Goal: Task Accomplishment & Management: Manage account settings

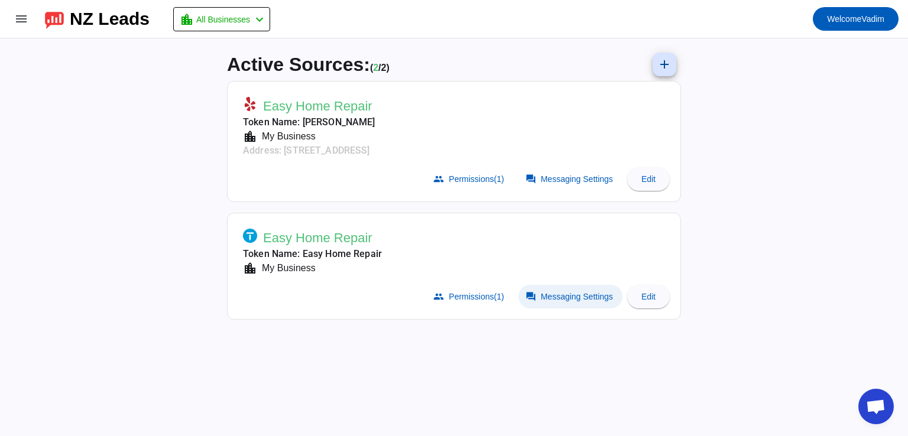
click at [558, 301] on span at bounding box center [570, 297] width 104 height 24
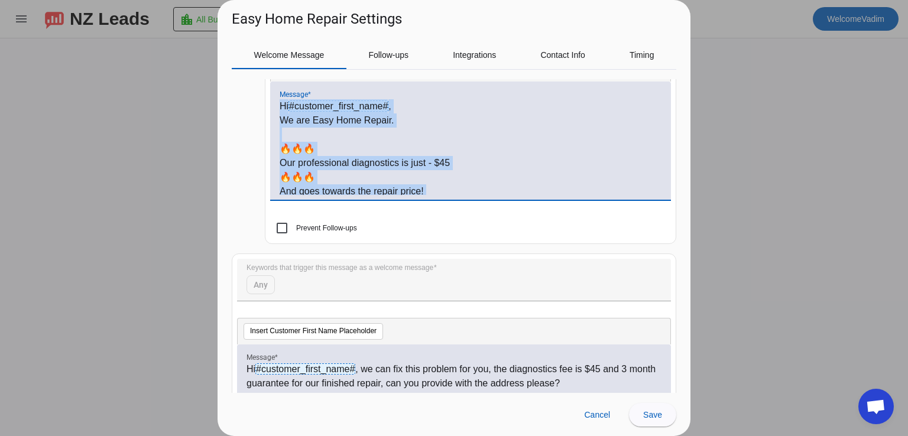
scroll to position [116, 0]
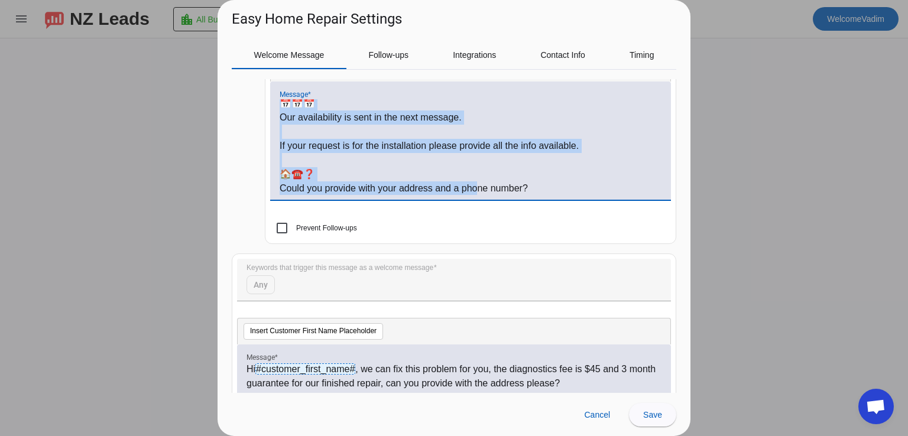
drag, startPoint x: 279, startPoint y: 102, endPoint x: 479, endPoint y: 228, distance: 236.4
click at [479, 228] on mat-card "Keywords that trigger this message as a welcome message install cancel Insert C…" at bounding box center [470, 110] width 411 height 268
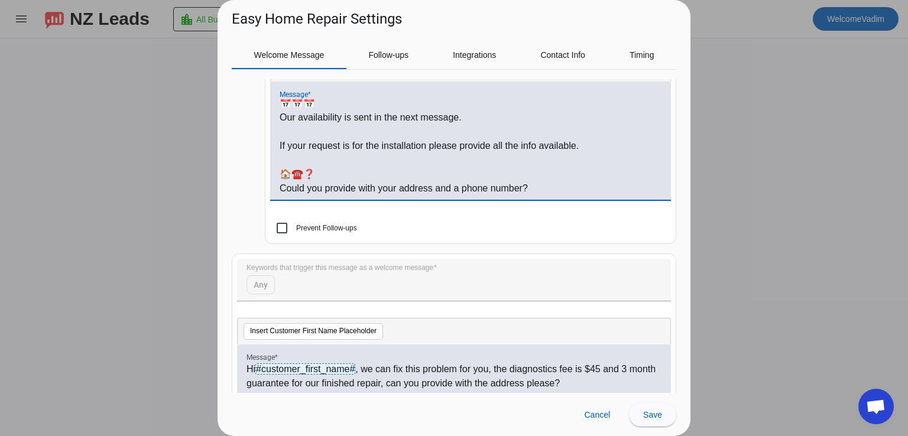
drag, startPoint x: 480, startPoint y: 232, endPoint x: 491, endPoint y: 220, distance: 15.9
click at [483, 229] on mat-checkbox "Prevent Follow-ups" at bounding box center [470, 228] width 401 height 12
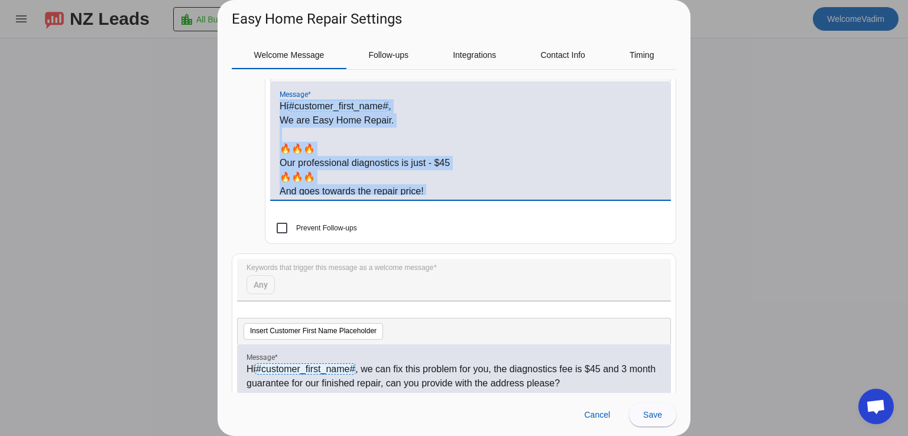
scroll to position [0, 0]
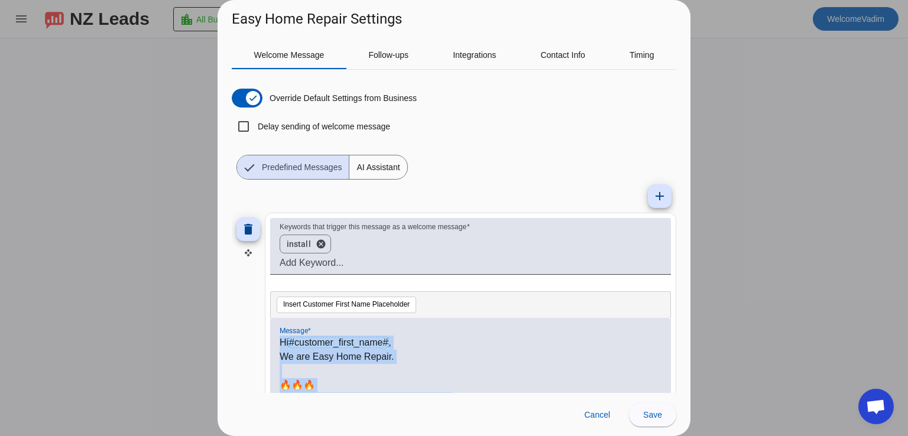
drag, startPoint x: 541, startPoint y: 190, endPoint x: 210, endPoint y: 109, distance: 340.1
click at [210, 109] on div "Easy Home Repair Settings Welcome Message Follow-ups Integrations Contact Info …" at bounding box center [454, 218] width 908 height 436
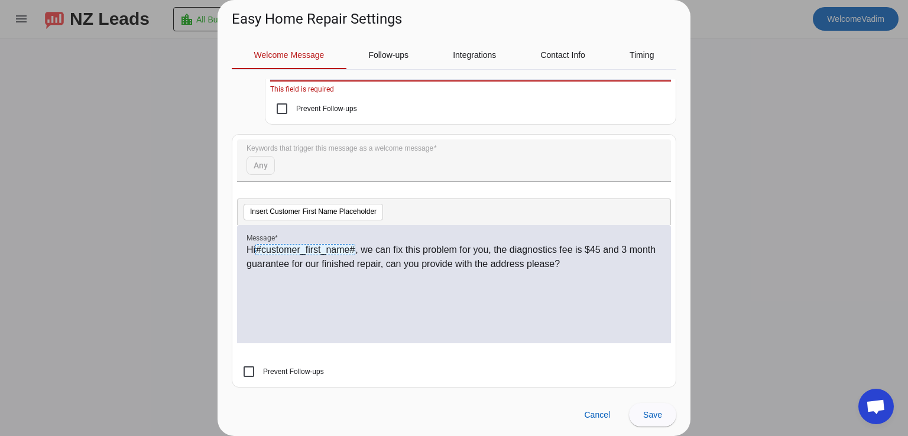
scroll to position [358, 0]
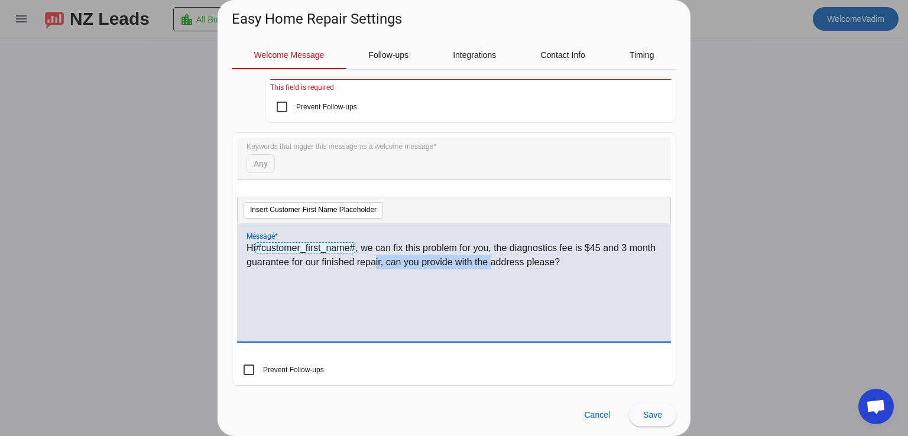
drag, startPoint x: 515, startPoint y: 306, endPoint x: 424, endPoint y: 283, distance: 93.7
click at [405, 282] on div "Hi #customer_first_name# , we can fix this problem for you, the diagnostics fee…" at bounding box center [453, 289] width 415 height 96
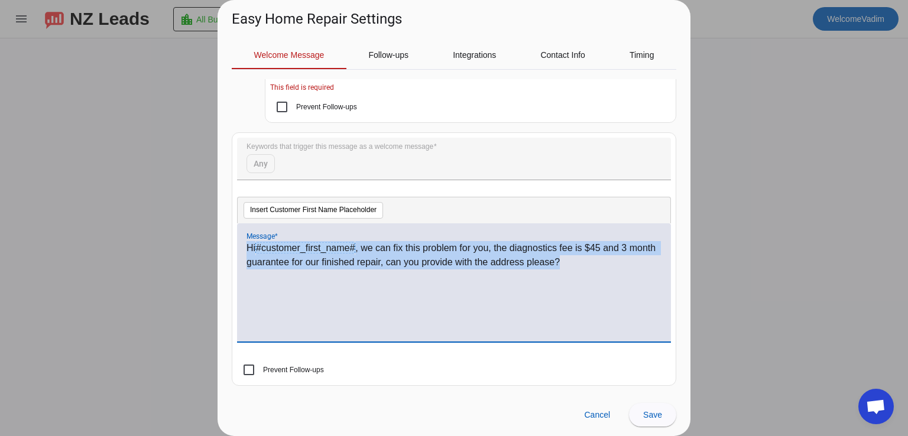
drag, startPoint x: 600, startPoint y: 276, endPoint x: 240, endPoint y: 237, distance: 362.6
click at [240, 237] on div "Hi #customer_first_name# , we can fix this problem for you, the diagnostics fee…" at bounding box center [454, 282] width 434 height 118
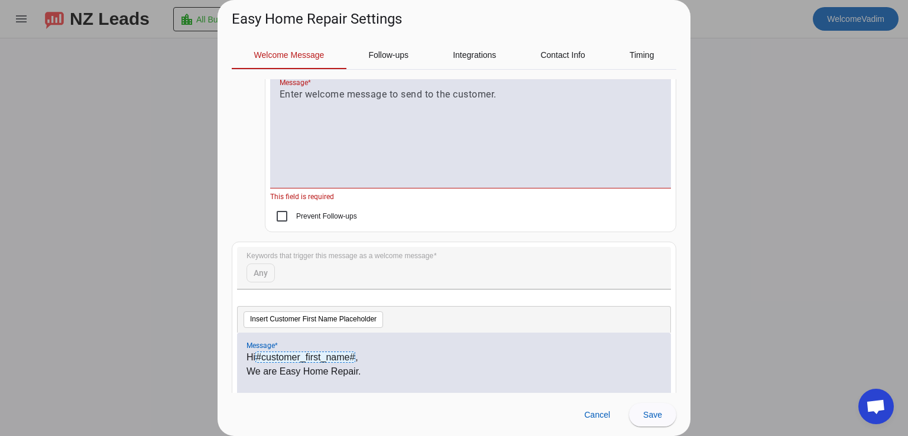
scroll to position [239, 0]
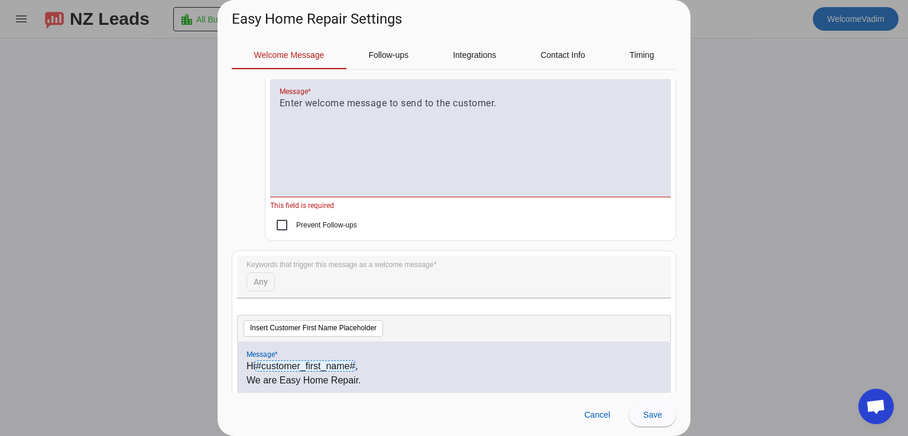
click at [350, 160] on div at bounding box center [471, 144] width 382 height 96
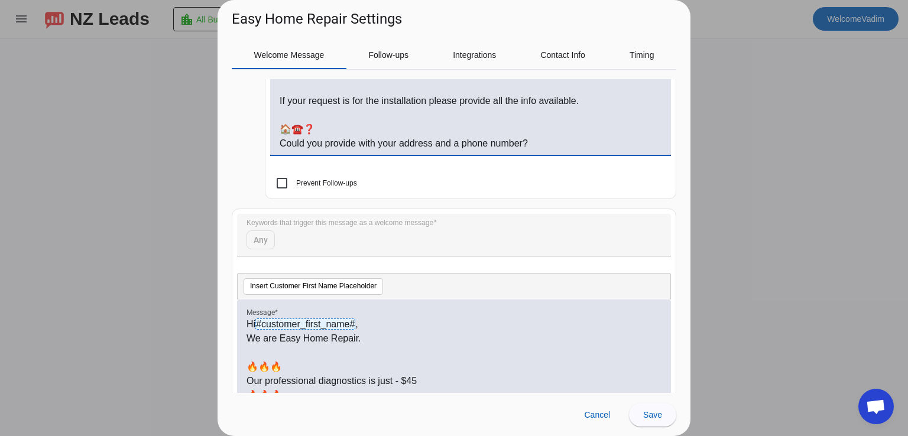
scroll to position [358, 0]
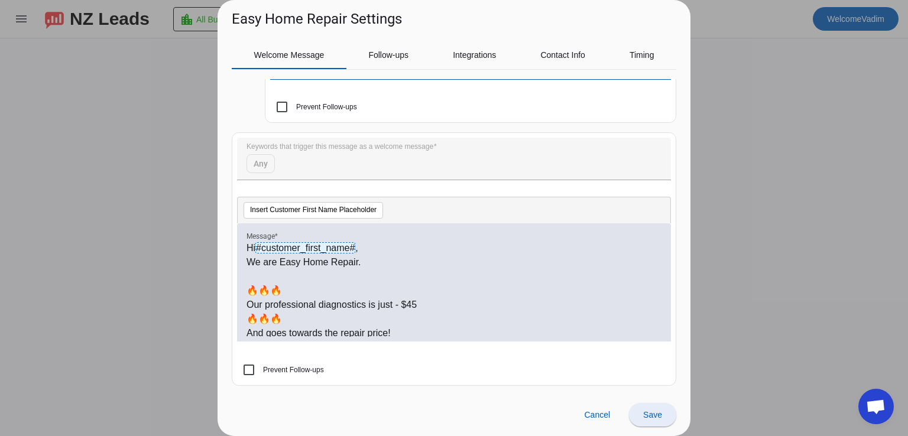
click at [655, 402] on span at bounding box center [652, 415] width 47 height 28
